Goal: Task Accomplishment & Management: Manage account settings

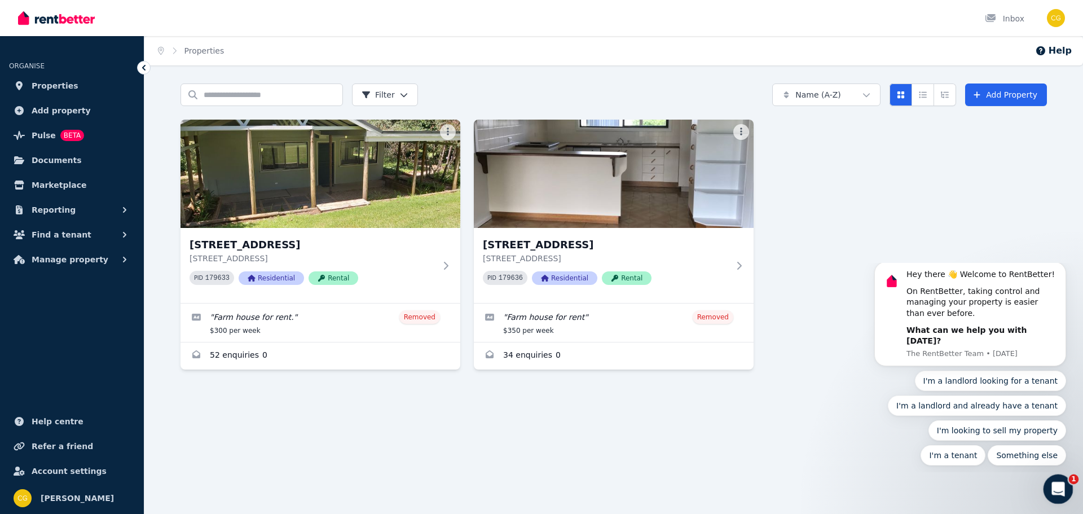
click at [1062, 477] on div "Open Intercom Messenger" at bounding box center [1056, 487] width 37 height 37
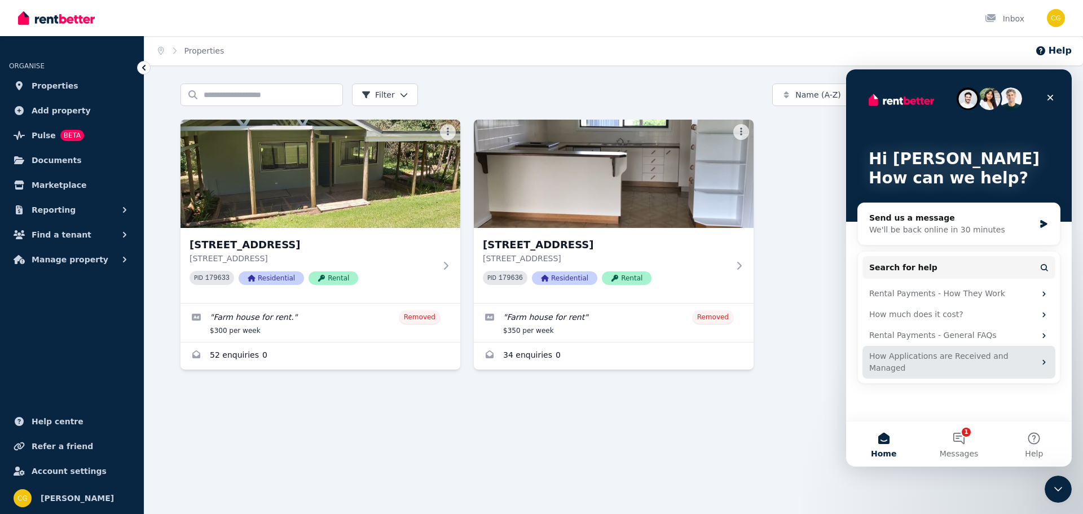
click at [1048, 358] on icon "Intercom messenger" at bounding box center [1044, 362] width 9 height 9
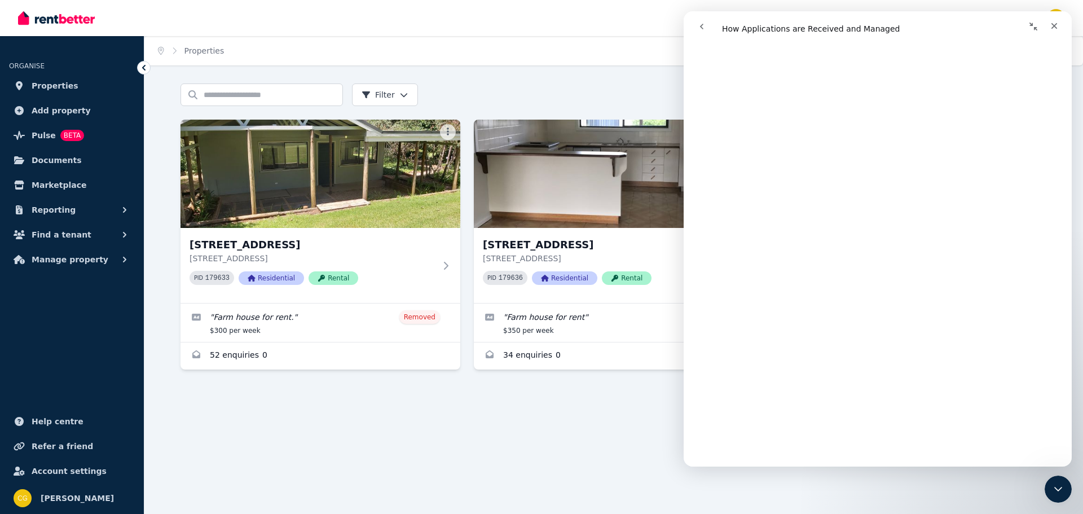
scroll to position [564, 0]
click at [1056, 24] on icon "Close" at bounding box center [1055, 26] width 6 height 6
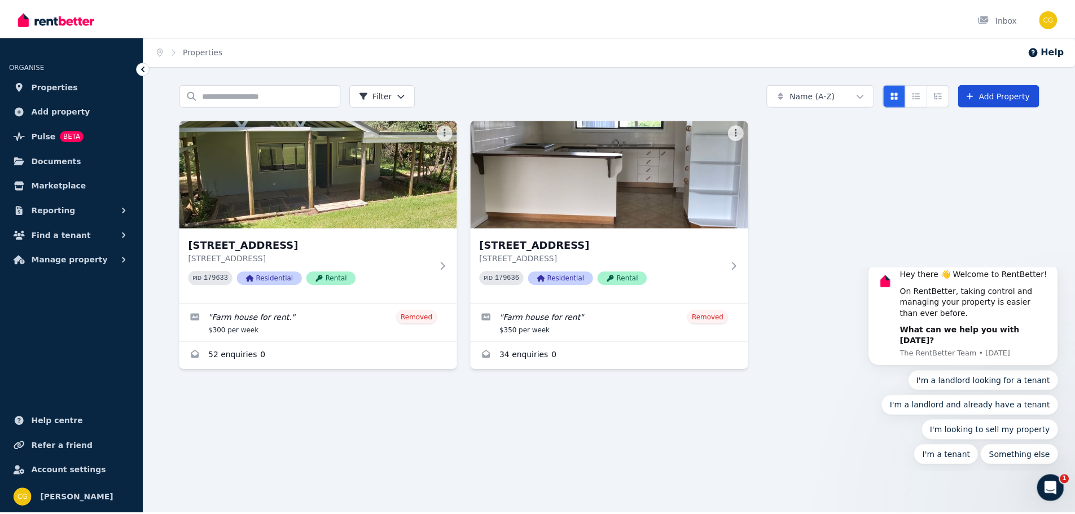
scroll to position [0, 0]
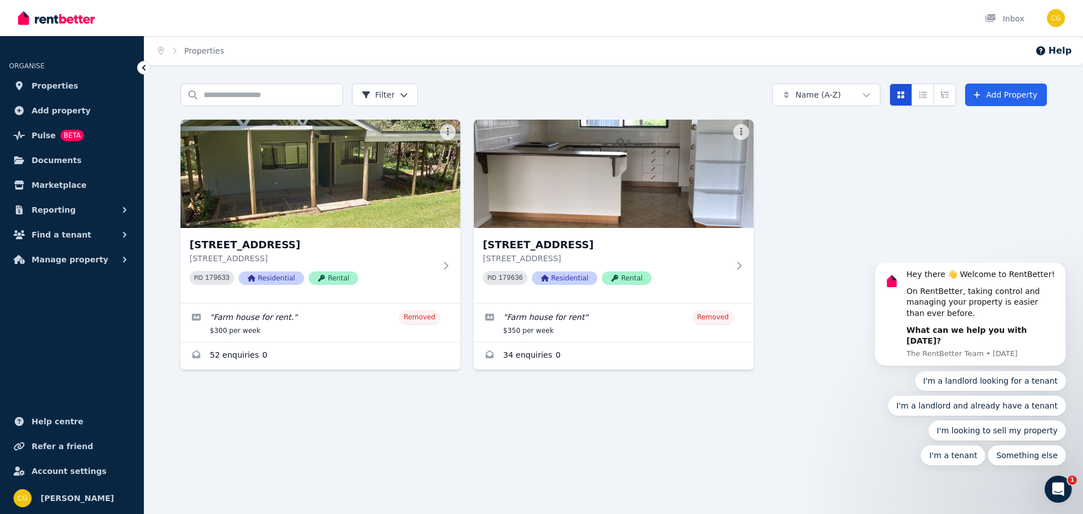
click at [901, 95] on icon "Card view" at bounding box center [900, 95] width 9 height 8
click at [926, 95] on icon "Compact list view" at bounding box center [922, 95] width 9 height 8
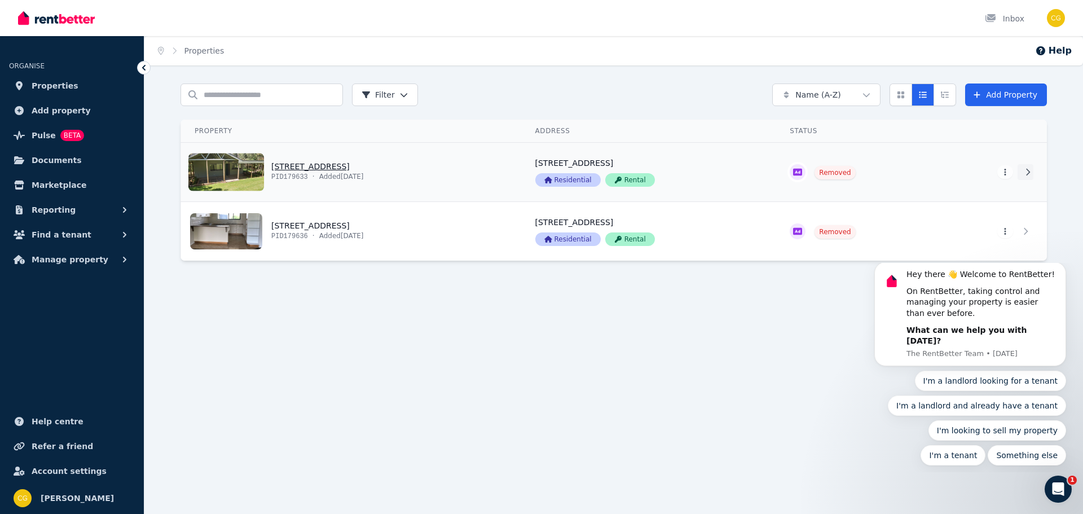
click at [1026, 171] on icon at bounding box center [1027, 172] width 11 height 8
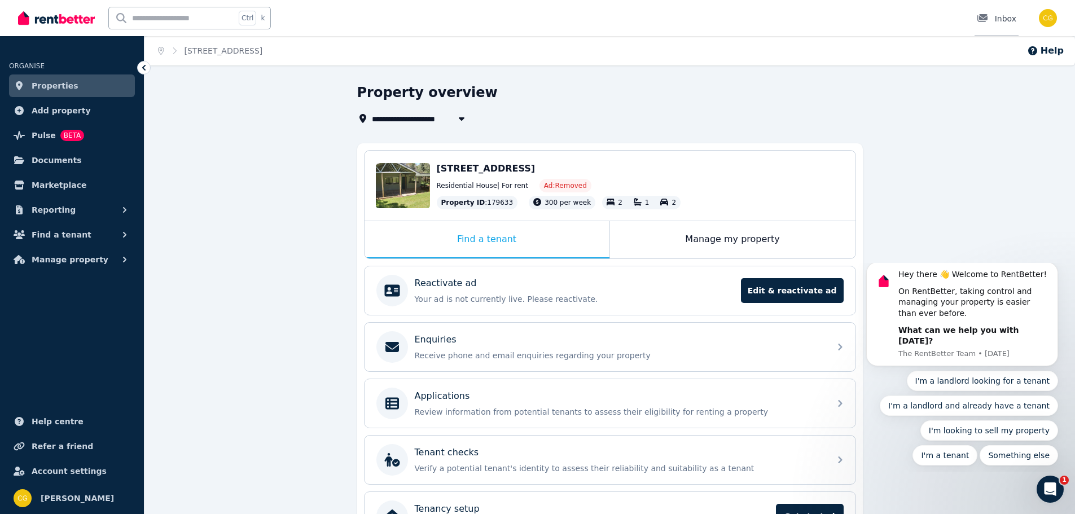
click at [992, 19] on div at bounding box center [986, 18] width 18 height 11
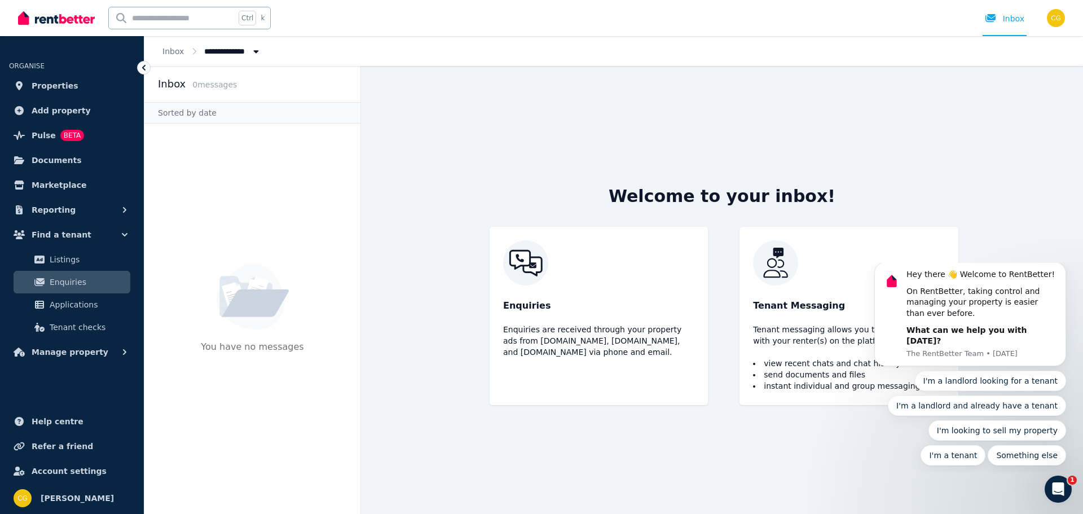
click at [253, 52] on icon "Breadcrumb" at bounding box center [255, 51] width 11 height 8
type input "**********"
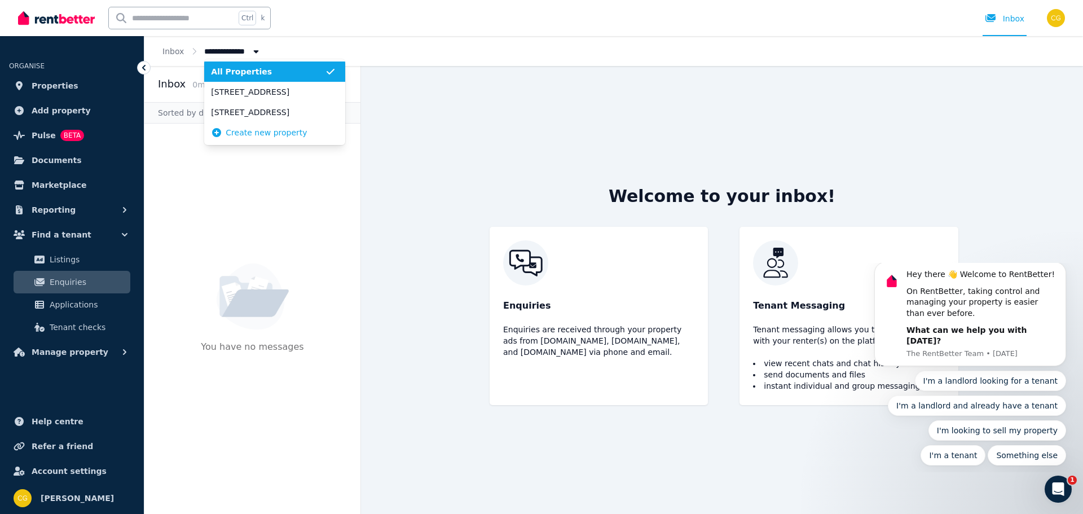
click at [645, 126] on div "Welcome to your inbox! Enquiries Enquiries are received through your property a…" at bounding box center [721, 290] width 505 height 448
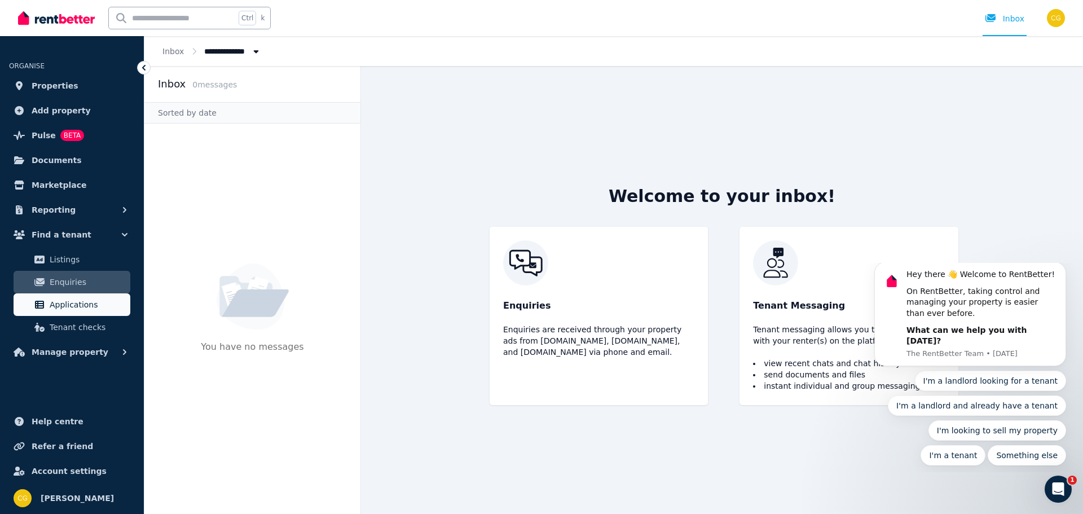
click at [61, 308] on span "Applications" at bounding box center [88, 305] width 76 height 14
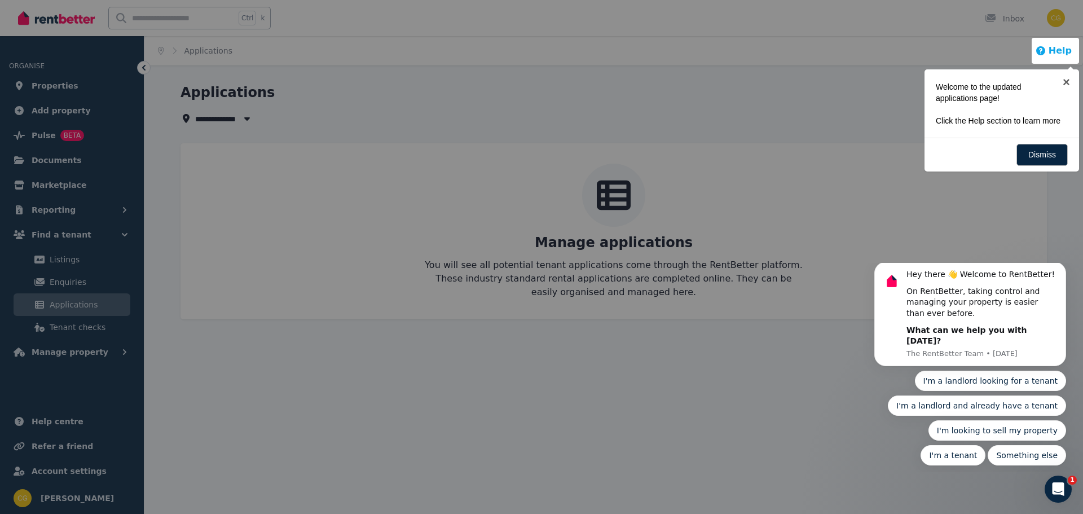
click at [1063, 50] on button "Help" at bounding box center [1053, 51] width 37 height 14
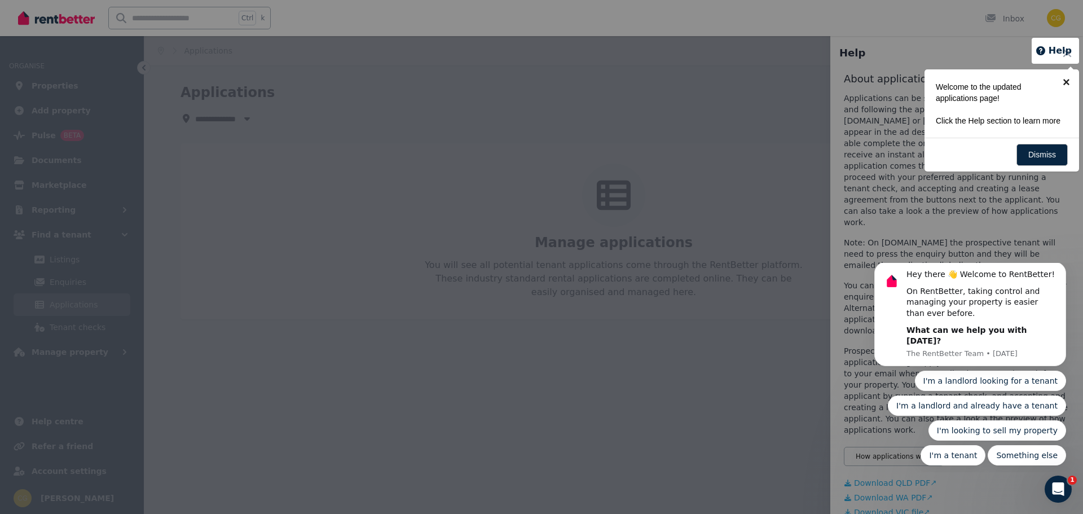
click at [1068, 80] on link "×" at bounding box center [1066, 81] width 25 height 25
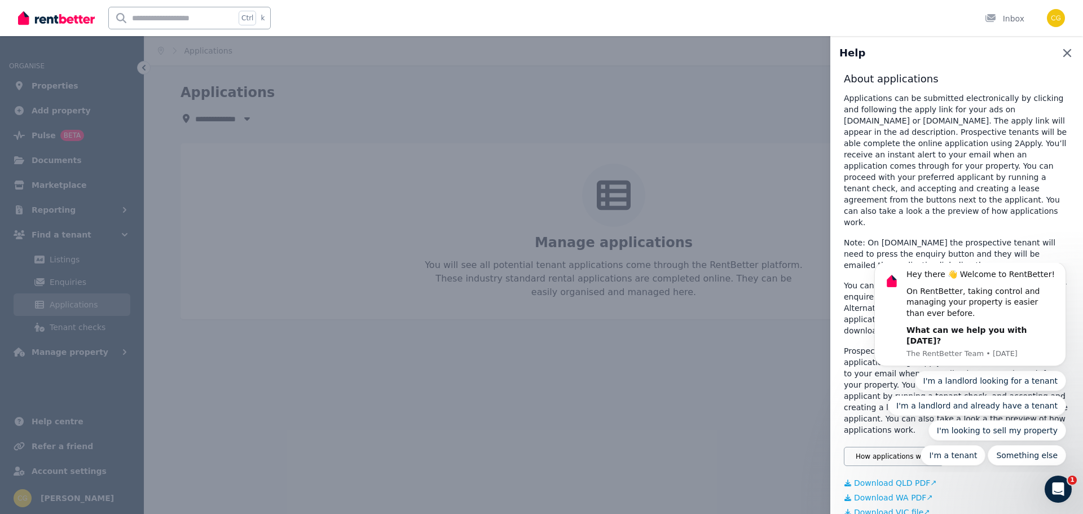
click at [1061, 54] on icon "button" at bounding box center [1068, 53] width 14 height 14
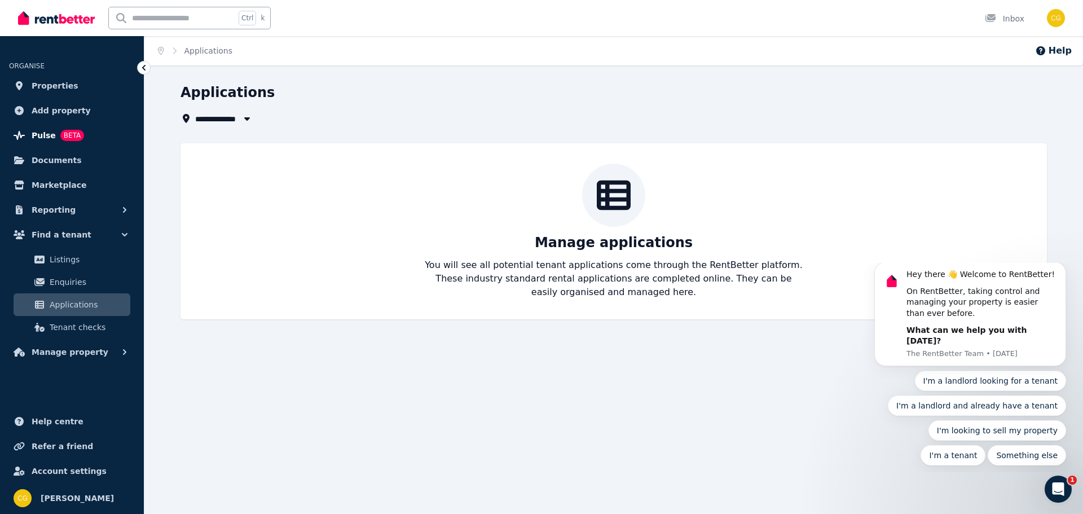
click at [37, 135] on span "Pulse" at bounding box center [44, 136] width 24 height 14
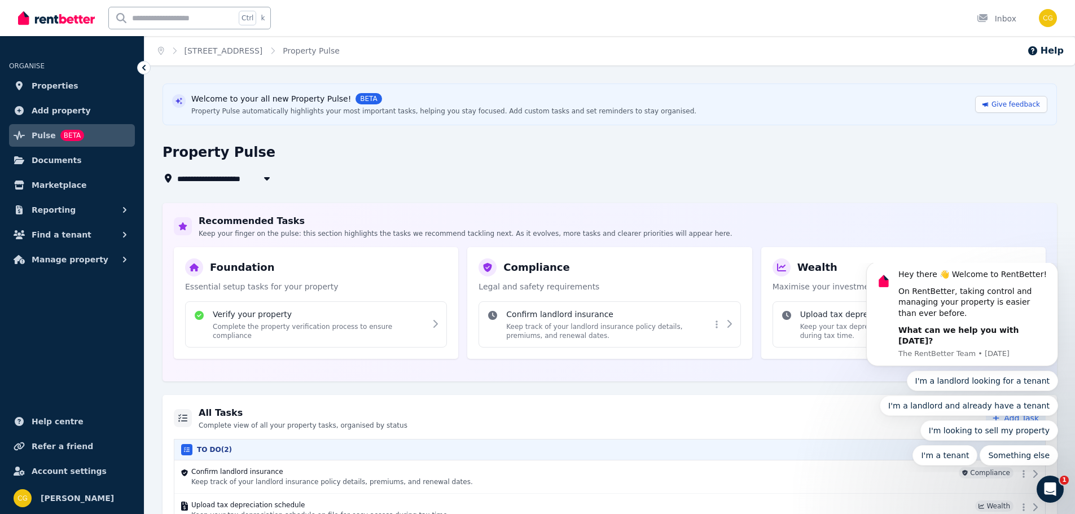
click at [267, 179] on icon "button" at bounding box center [267, 178] width 6 height 3
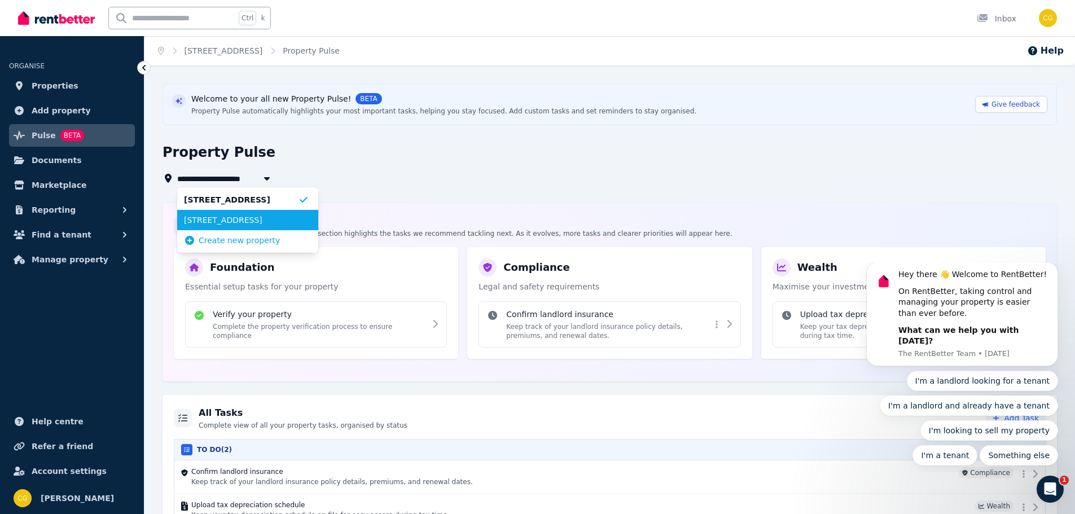
click at [255, 221] on span "[STREET_ADDRESS]" at bounding box center [241, 219] width 114 height 11
type input "**********"
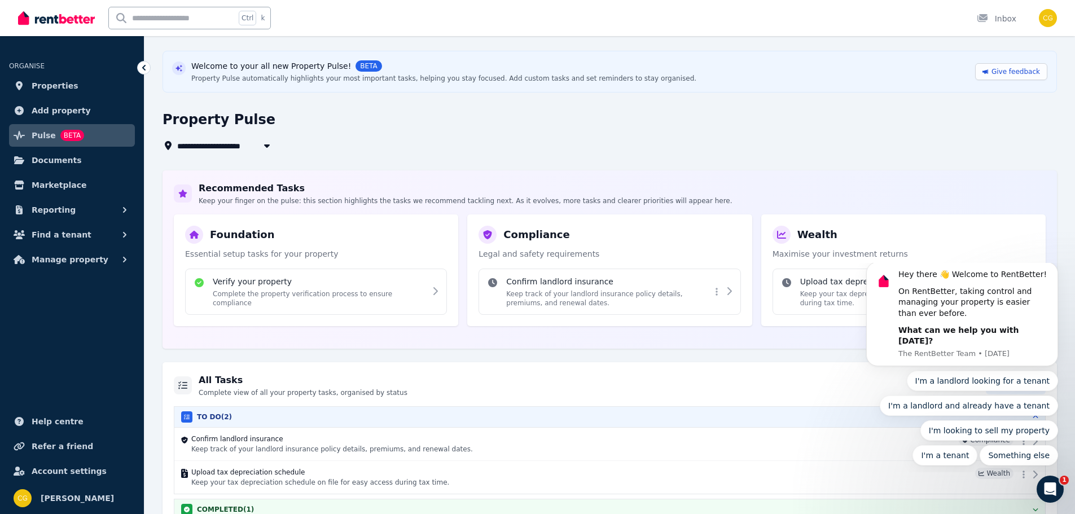
scroll to position [50, 0]
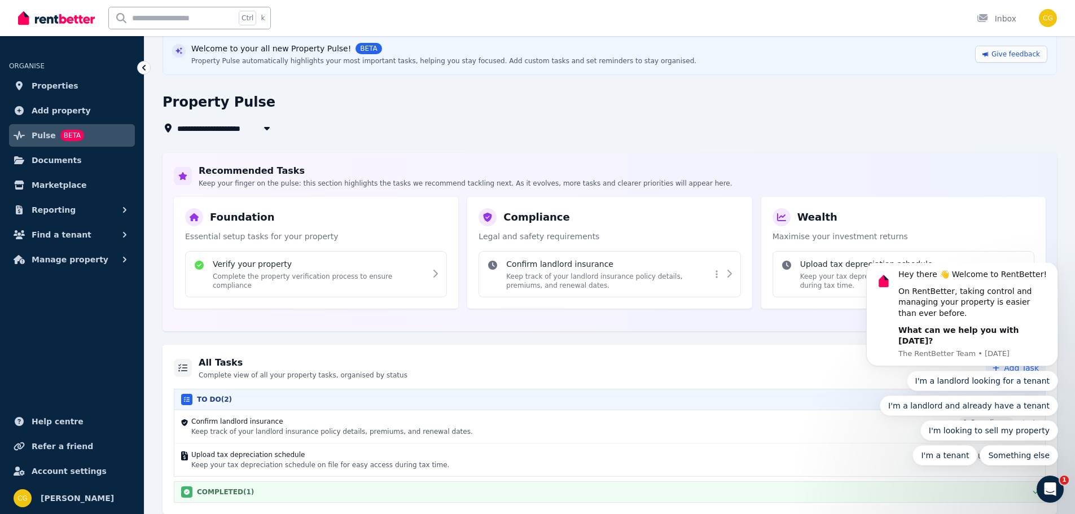
click at [1034, 492] on icon "button" at bounding box center [1035, 491] width 6 height 9
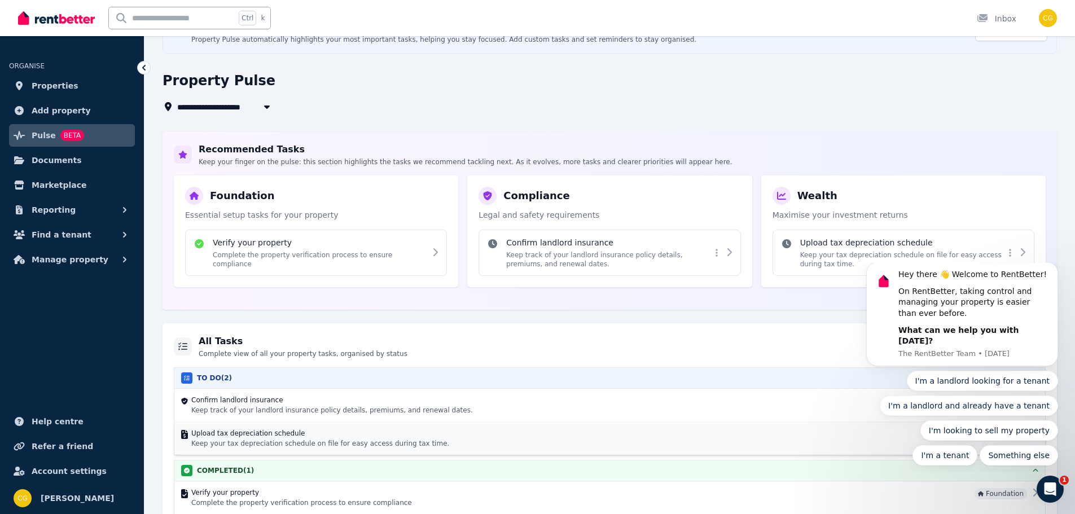
scroll to position [83, 0]
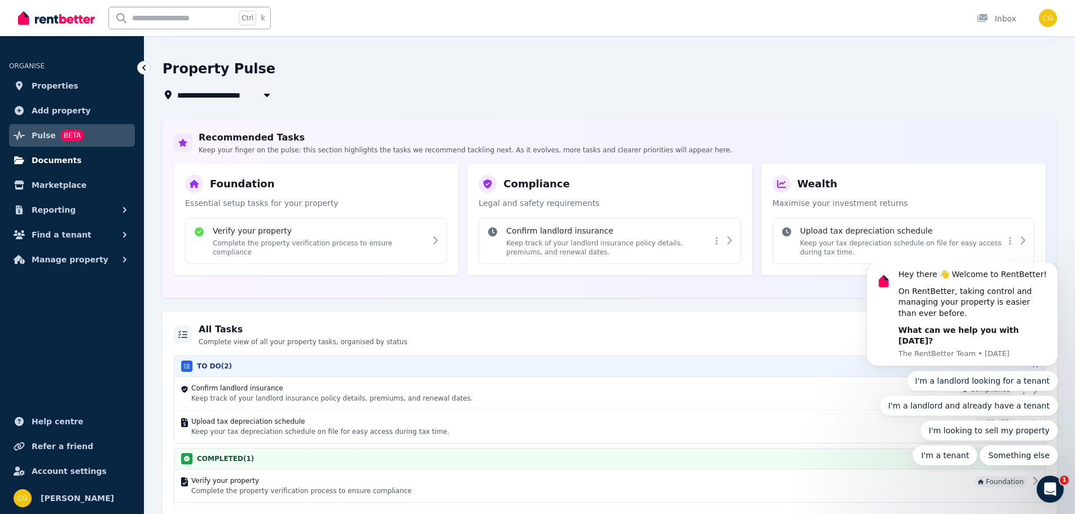
click at [57, 161] on span "Documents" at bounding box center [57, 160] width 50 height 14
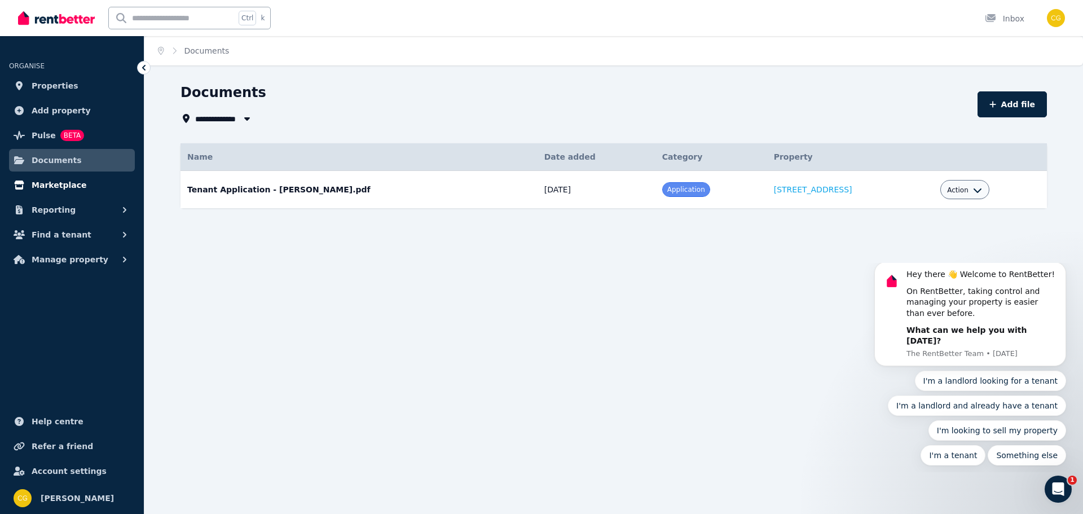
click at [50, 185] on span "Marketplace" at bounding box center [59, 185] width 55 height 14
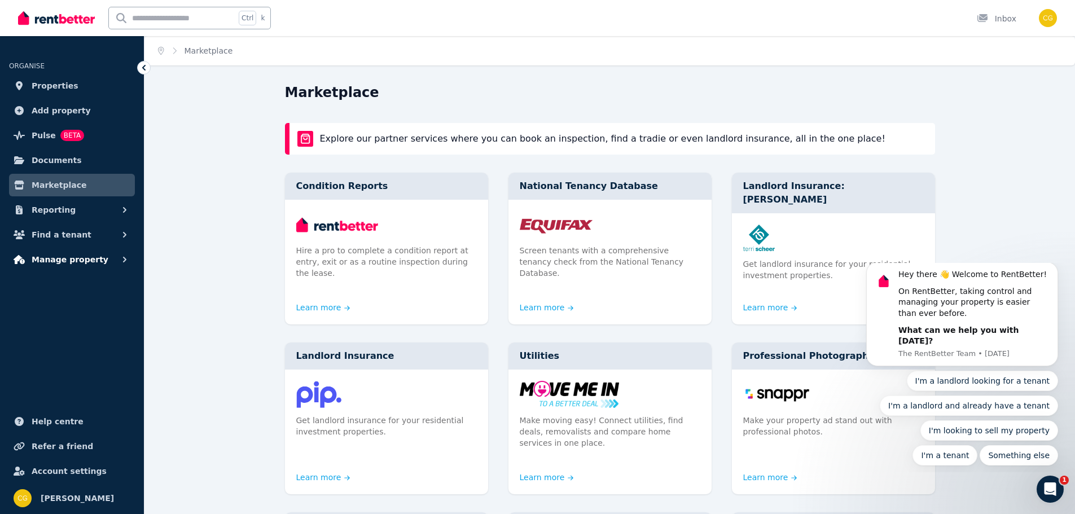
click at [54, 256] on span "Manage property" at bounding box center [70, 260] width 77 height 14
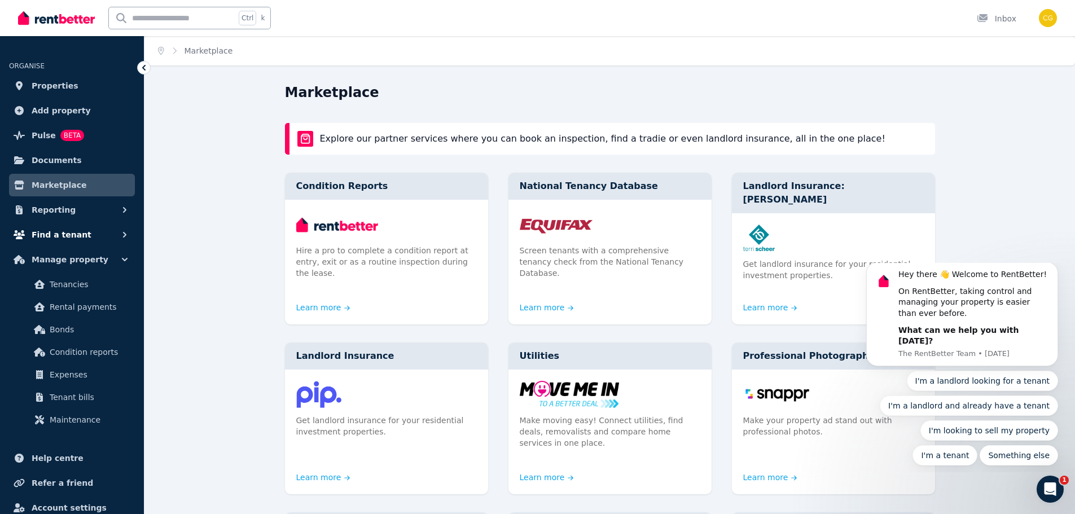
click at [53, 239] on span "Find a tenant" at bounding box center [62, 235] width 60 height 14
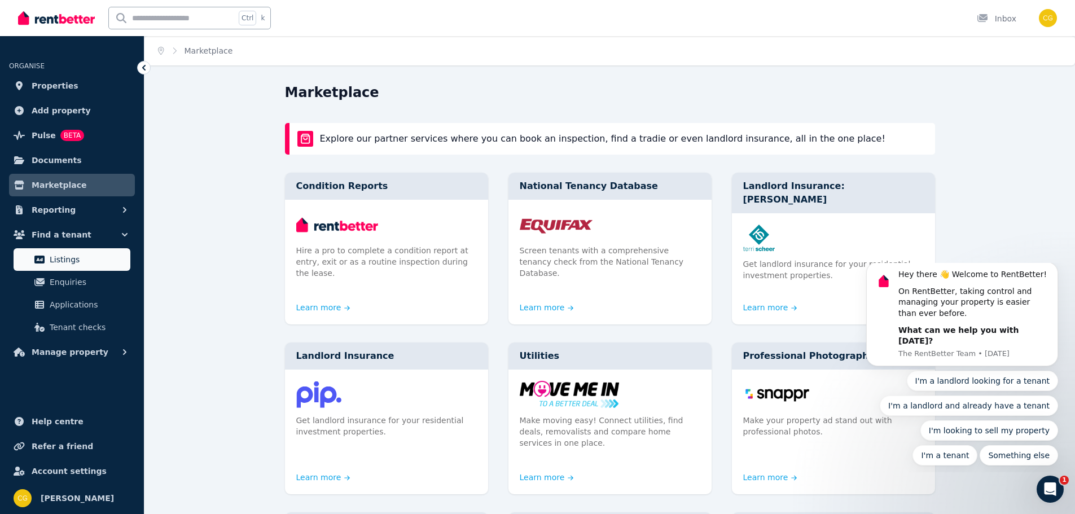
click at [67, 262] on span "Listings" at bounding box center [88, 260] width 76 height 14
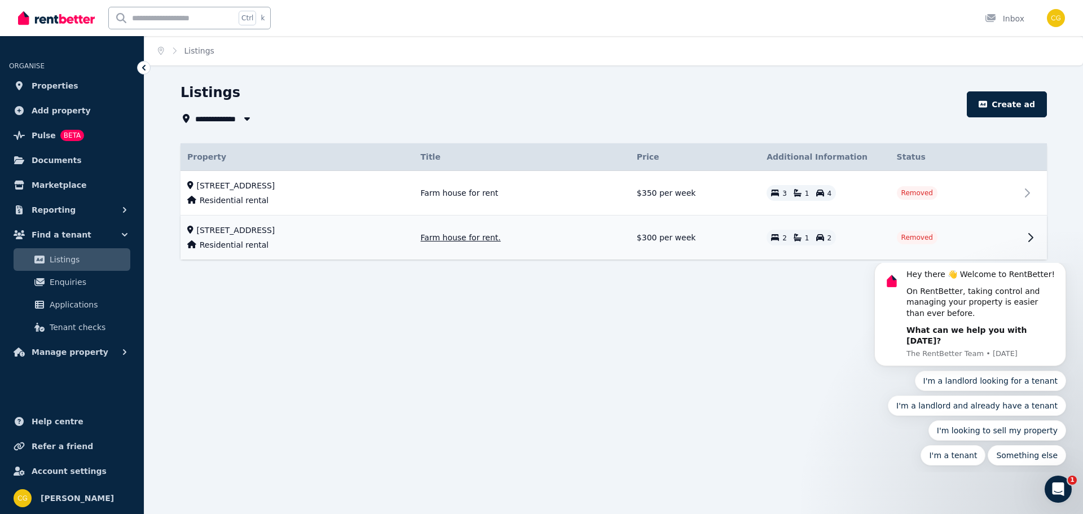
click at [1028, 238] on icon at bounding box center [1031, 238] width 14 height 14
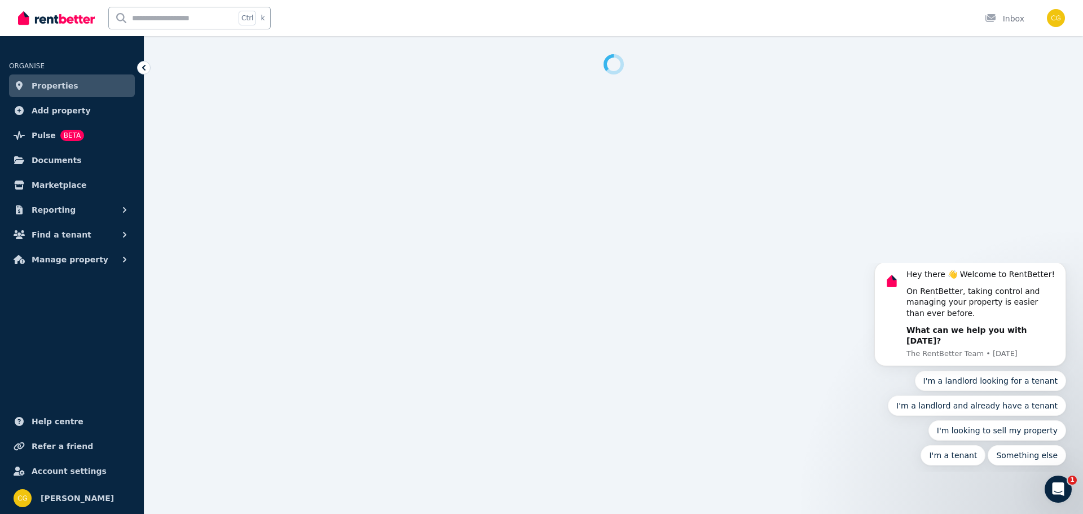
select select "**********"
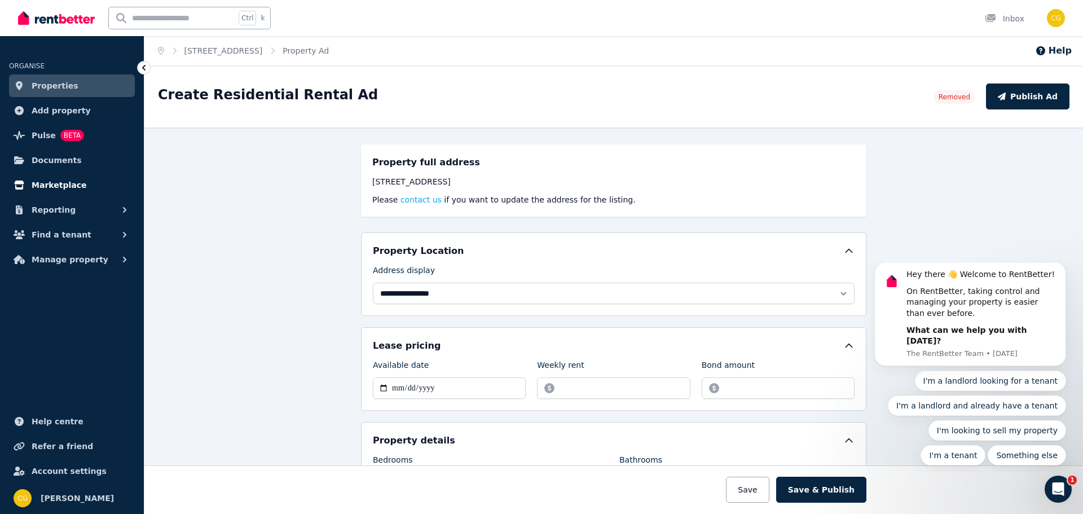
click at [51, 182] on span "Marketplace" at bounding box center [59, 185] width 55 height 14
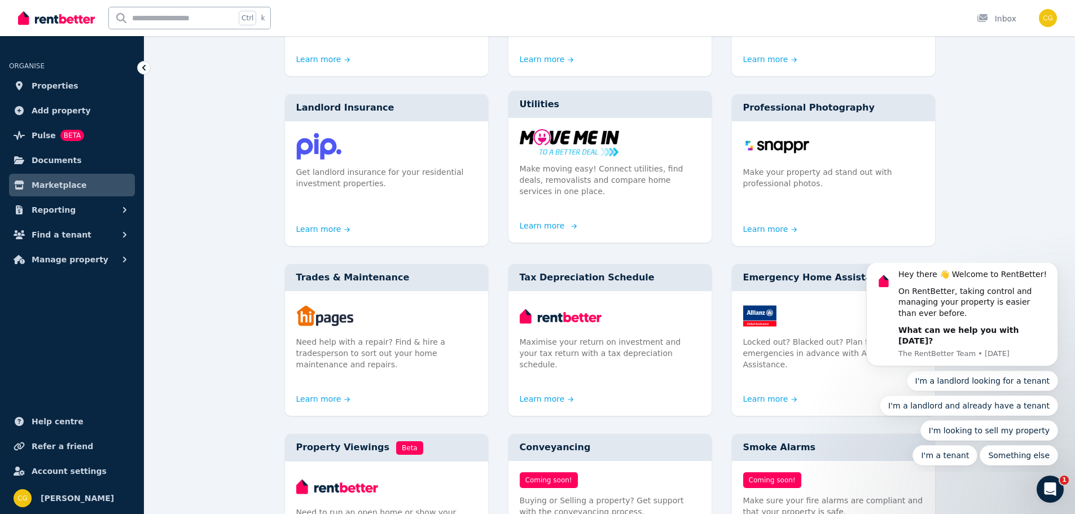
scroll to position [282, 0]
